Goal: Task Accomplishment & Management: Use online tool/utility

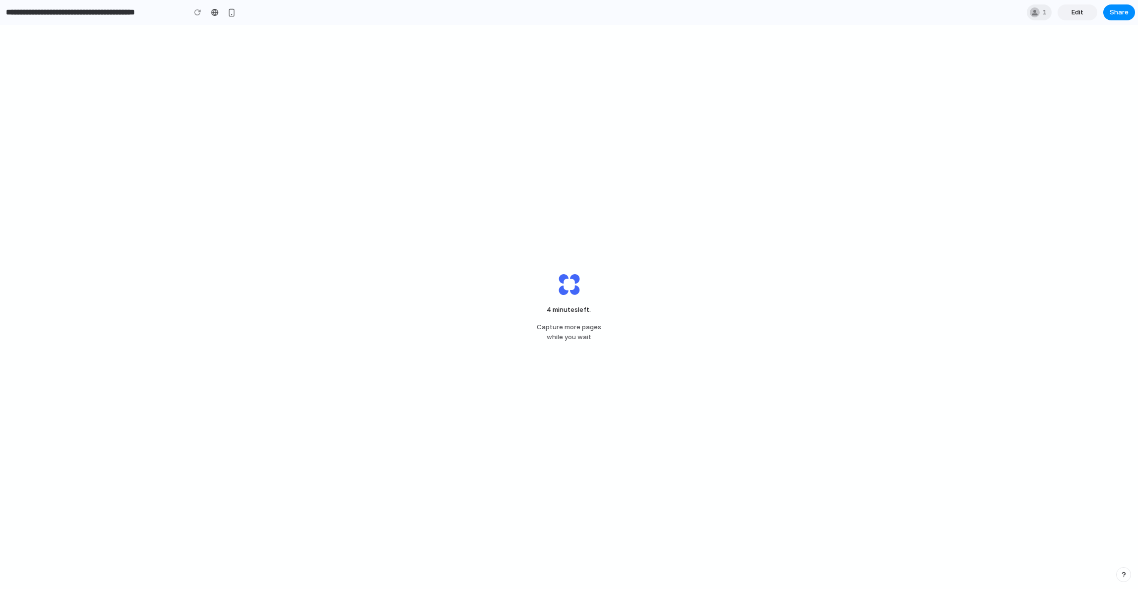
click at [452, 145] on div "4 minutes left . Capture more pages while you wait" at bounding box center [569, 307] width 1138 height 564
click at [445, 148] on div "4 minutes left ... Capture more pages while you wait" at bounding box center [569, 307] width 1138 height 564
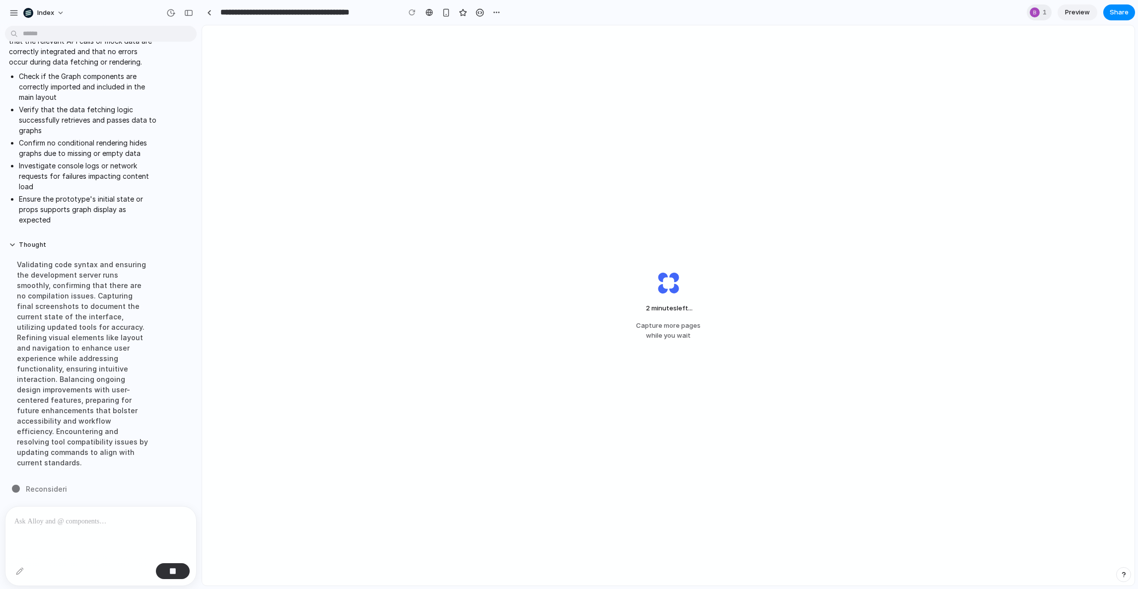
scroll to position [231, 0]
click at [563, 155] on div "2 minutes left . Capture more pages while you wait" at bounding box center [668, 305] width 932 height 560
